Goal: Use online tool/utility: Utilize a website feature to perform a specific function

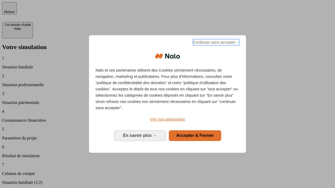
click at [216, 43] on span "Continuer sans accepter →" at bounding box center [216, 42] width 47 height 6
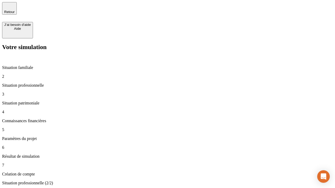
type input "30 000"
type input "1 000"
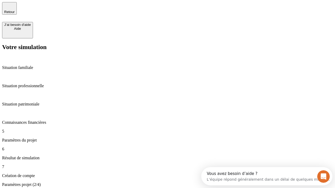
type input "65"
type input "5 000"
type input "640"
